Goal: Navigation & Orientation: Understand site structure

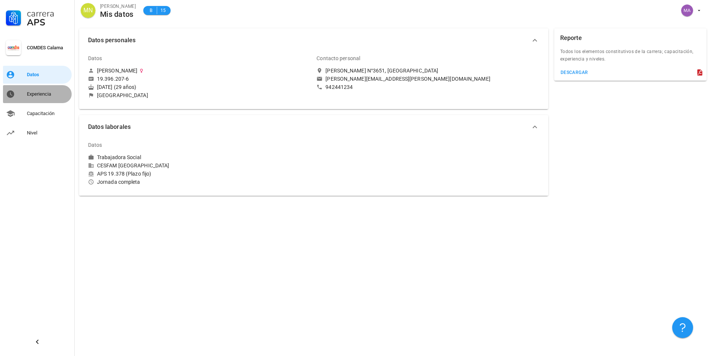
click at [44, 91] on div "Experiencia" at bounding box center [48, 94] width 42 height 6
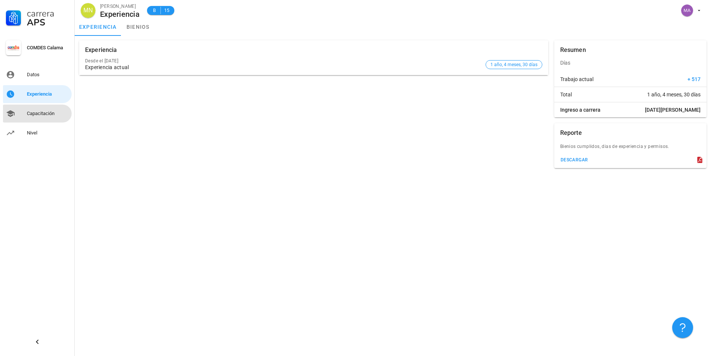
click at [49, 111] on div "Capacitación" at bounding box center [48, 114] width 42 height 6
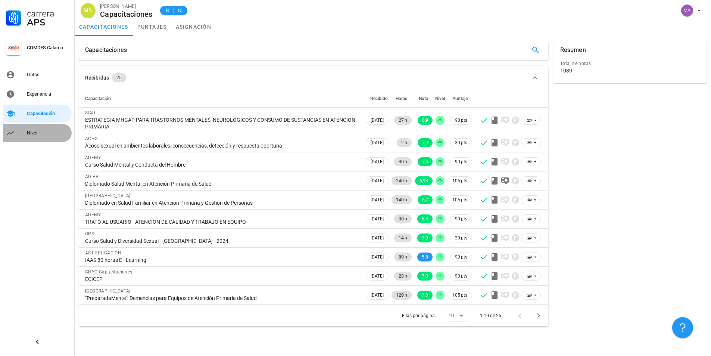
click at [45, 139] on div "Nivel" at bounding box center [48, 133] width 42 height 12
